Goal: Use online tool/utility: Utilize a website feature to perform a specific function

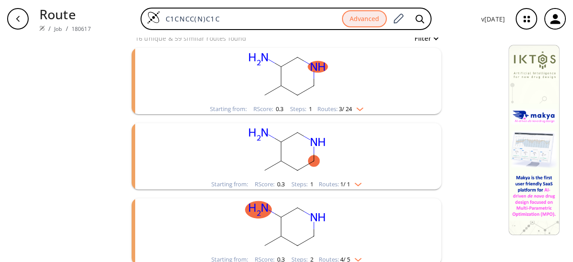
scroll to position [90, 0]
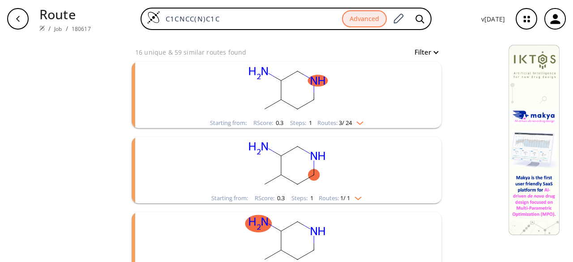
click at [349, 110] on rect "clusters" at bounding box center [286, 90] width 233 height 56
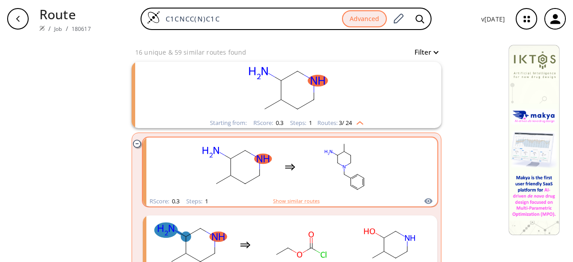
click at [362, 170] on rect "clusters" at bounding box center [344, 167] width 81 height 56
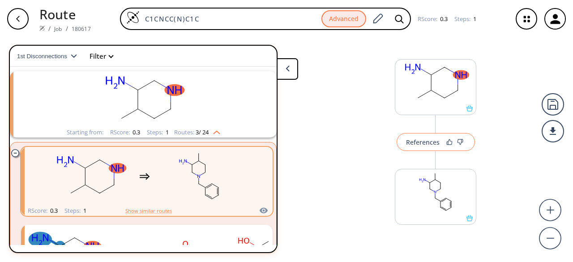
scroll to position [15, 0]
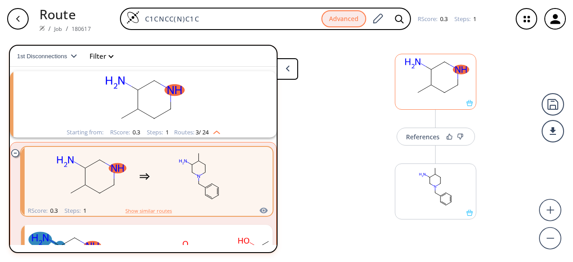
click at [429, 101] on div at bounding box center [435, 103] width 81 height 6
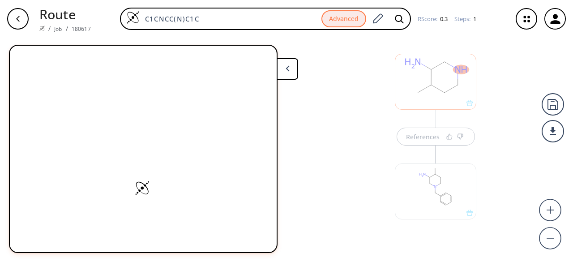
scroll to position [4, 0]
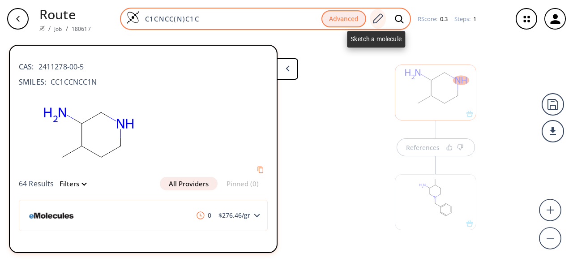
click at [375, 24] on icon at bounding box center [378, 19] width 12 height 12
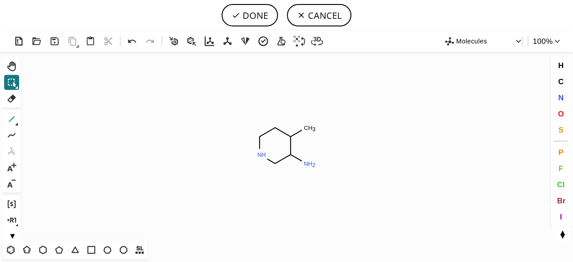
click at [13, 118] on icon at bounding box center [12, 119] width 6 height 6
click at [17, 122] on icon at bounding box center [12, 119] width 12 height 12
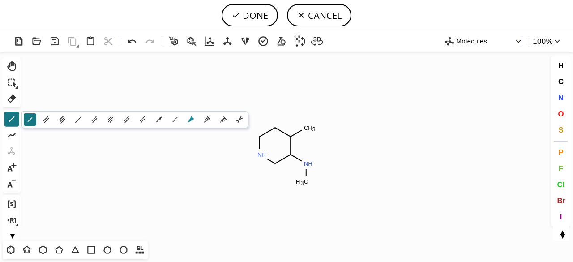
click at [195, 117] on icon at bounding box center [191, 120] width 10 height 10
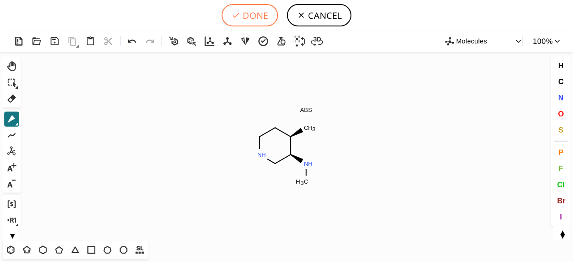
click at [243, 17] on button "DONE" at bounding box center [250, 15] width 56 height 22
type input "C1[C@@H](C)[C@@H]([GEOGRAPHIC_DATA])CNC1"
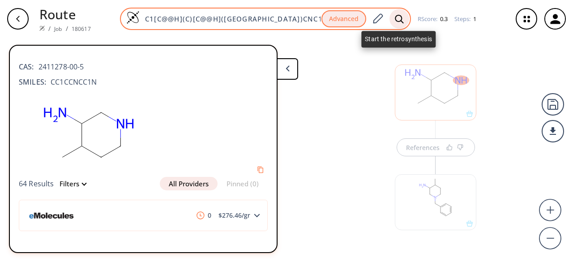
click at [396, 17] on icon at bounding box center [399, 18] width 9 height 9
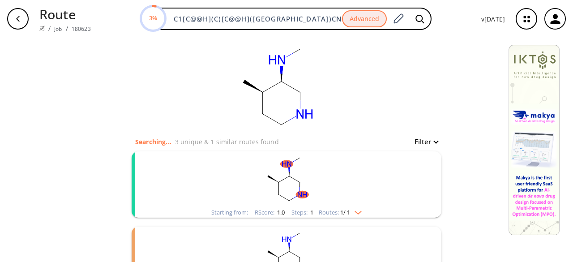
click at [384, 180] on rect "clusters" at bounding box center [286, 179] width 233 height 56
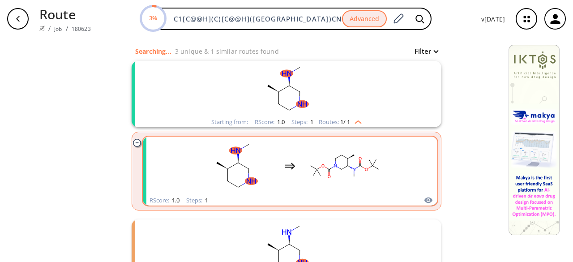
scroll to position [45, 0]
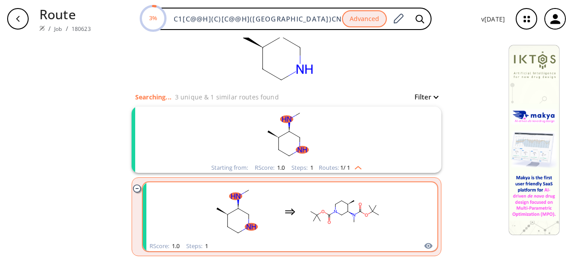
click at [377, 158] on rect "clusters" at bounding box center [286, 135] width 233 height 56
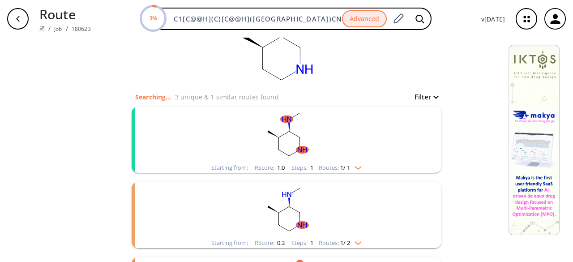
click at [377, 158] on rect "clusters" at bounding box center [286, 135] width 233 height 56
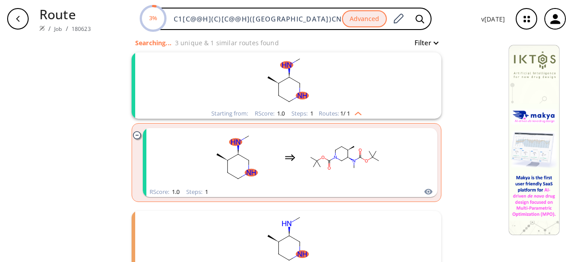
scroll to position [134, 0]
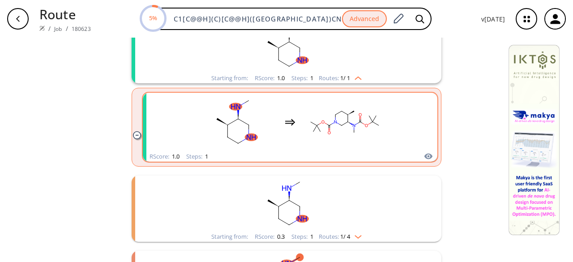
click at [376, 145] on rect "clusters" at bounding box center [344, 122] width 81 height 56
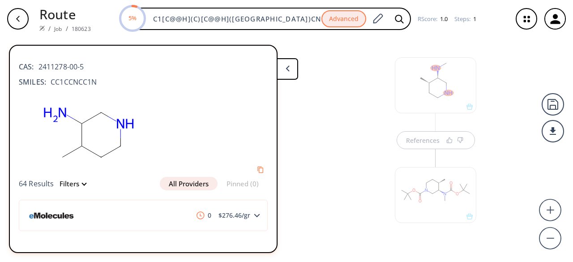
scroll to position [15, 0]
click at [423, 141] on div at bounding box center [435, 187] width 90 height 101
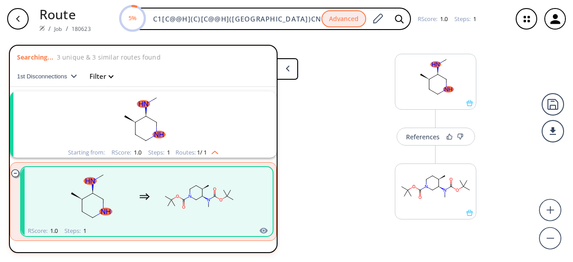
scroll to position [20, 0]
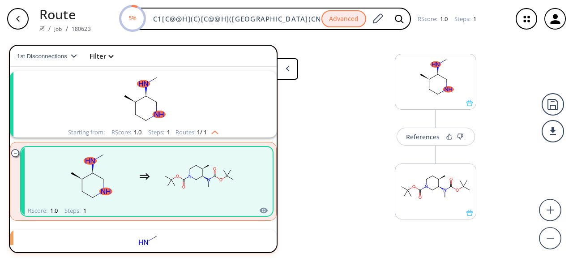
click at [423, 141] on button "References" at bounding box center [436, 137] width 78 height 18
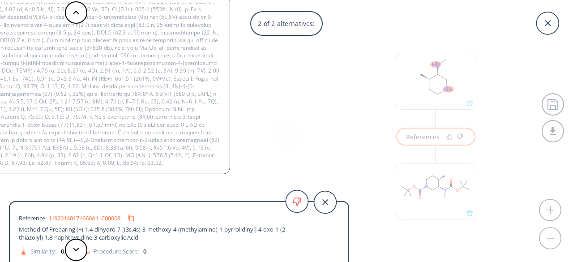
scroll to position [91, 0]
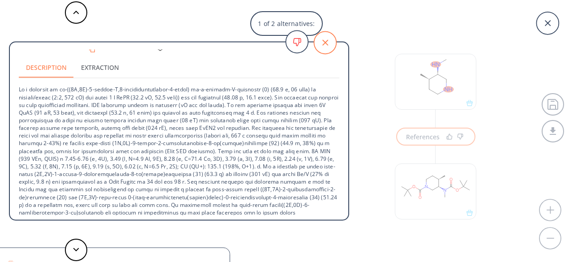
click at [327, 48] on icon at bounding box center [325, 42] width 22 height 22
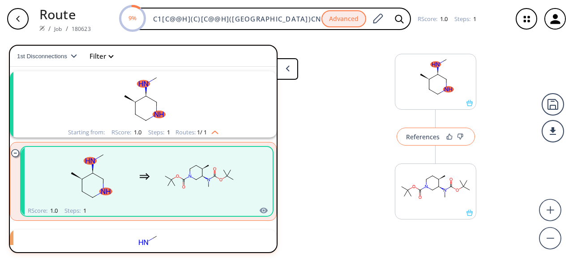
click at [416, 140] on div "References" at bounding box center [423, 137] width 34 height 6
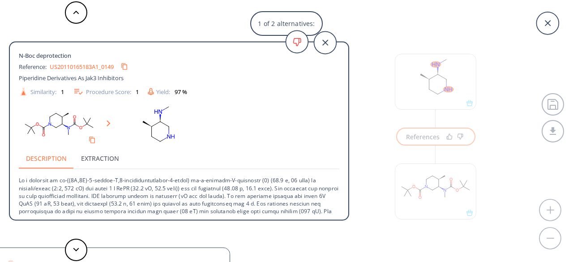
click at [75, 65] on link "US20110165183A1_0149" at bounding box center [82, 67] width 64 height 6
drag, startPoint x: 54, startPoint y: 67, endPoint x: 309, endPoint y: 88, distance: 256.1
click at [309, 88] on div "Similarity: 1 Procedure Score: 1 Yield: 97 %" at bounding box center [178, 91] width 329 height 11
click at [130, 67] on button "Copy to clipboard" at bounding box center [124, 66] width 11 height 11
